Goal: Task Accomplishment & Management: Manage account settings

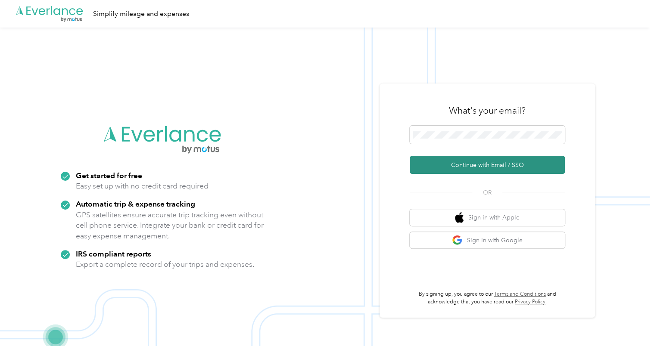
click at [490, 167] on button "Continue with Email / SSO" at bounding box center [486, 165] width 155 height 18
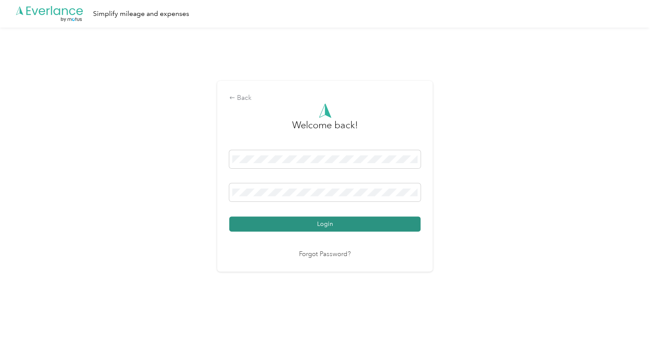
click at [337, 222] on button "Login" at bounding box center [324, 224] width 191 height 15
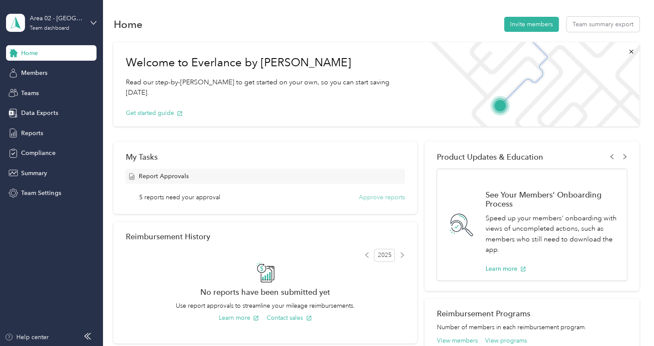
click at [381, 196] on button "Approve reports" at bounding box center [382, 197] width 46 height 9
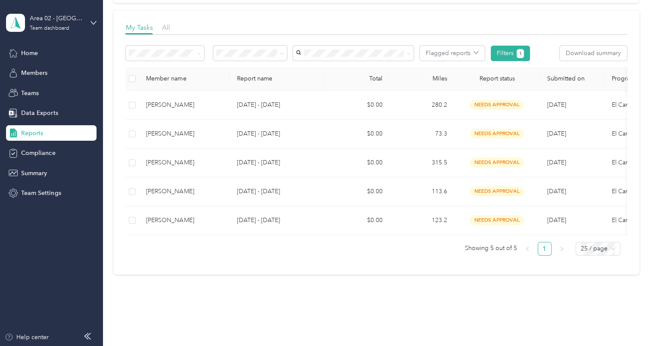
scroll to position [115, 0]
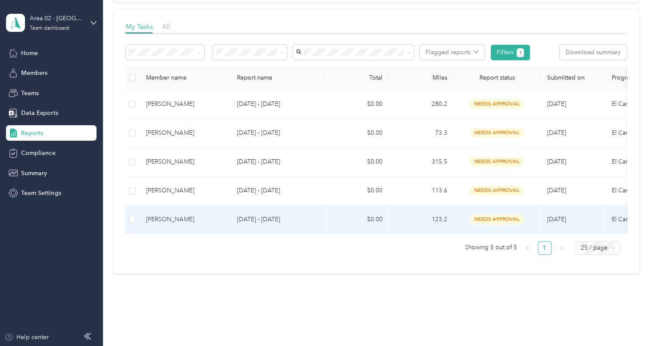
click at [270, 216] on p "[DATE] - [DATE]" at bounding box center [276, 219] width 81 height 9
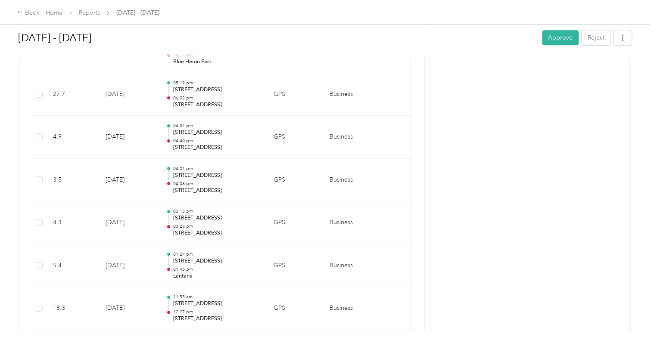
scroll to position [247, 0]
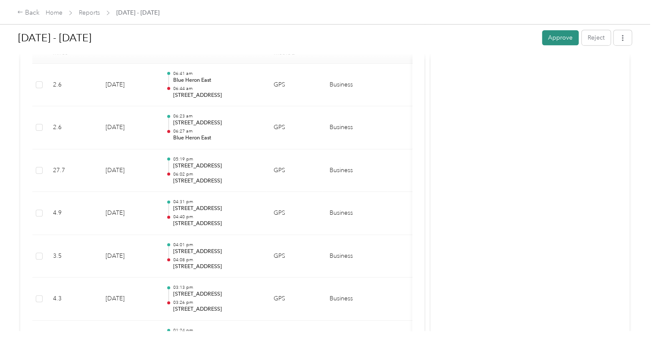
click at [551, 36] on button "Approve" at bounding box center [560, 37] width 37 height 15
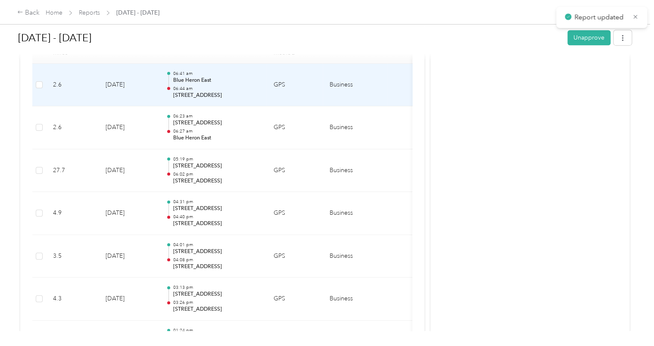
scroll to position [0, 0]
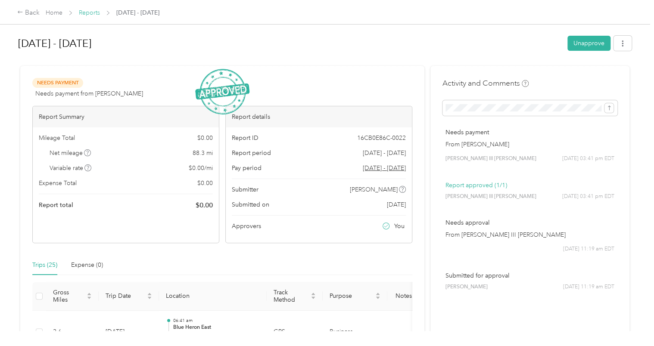
click at [95, 12] on link "Reports" at bounding box center [89, 12] width 21 height 7
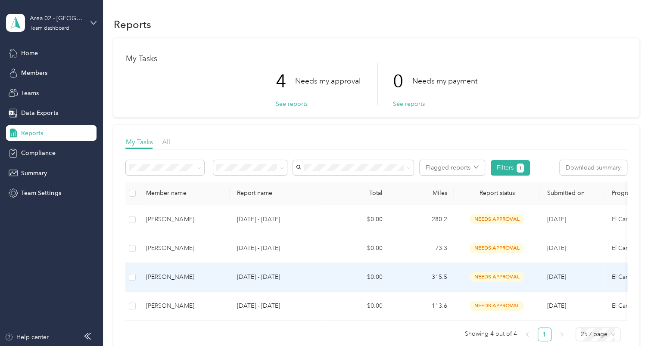
click at [258, 276] on p "[DATE] - [DATE]" at bounding box center [276, 277] width 81 height 9
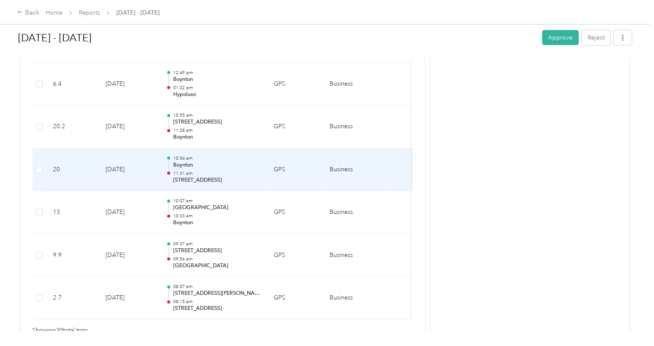
scroll to position [1285, 0]
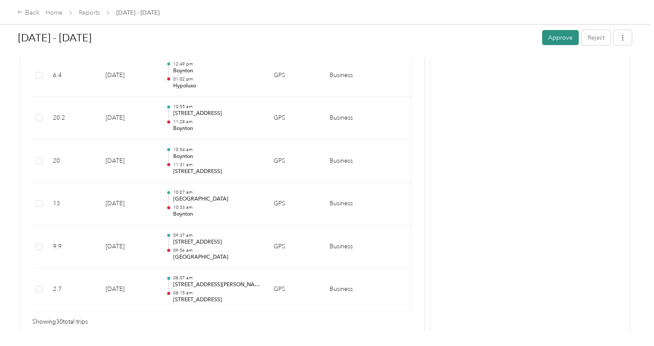
click at [546, 38] on button "Approve" at bounding box center [560, 37] width 37 height 15
click at [83, 13] on link "Reports" at bounding box center [89, 12] width 21 height 7
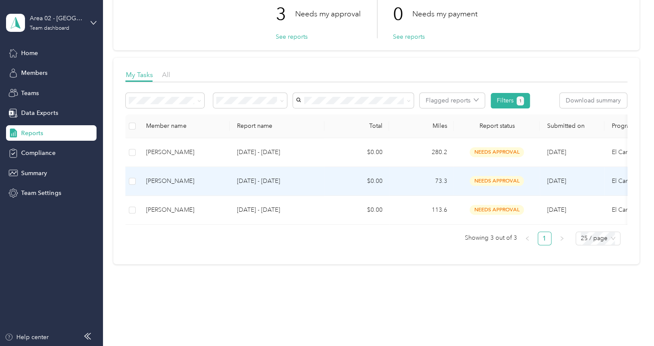
scroll to position [68, 0]
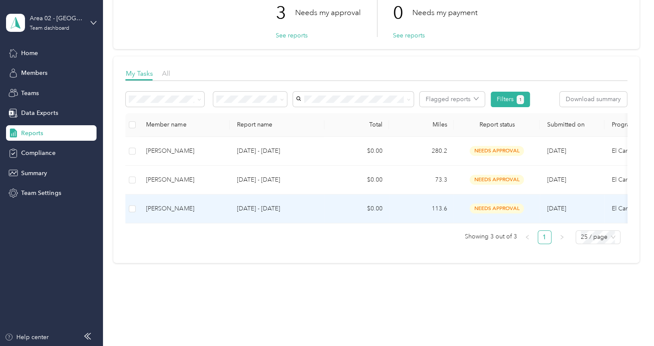
click at [298, 205] on p "[DATE] - [DATE]" at bounding box center [276, 208] width 81 height 9
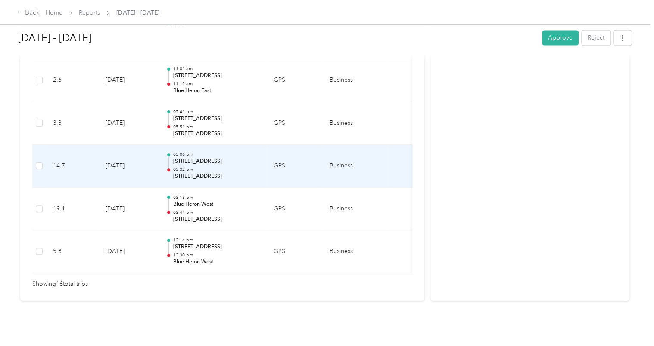
scroll to position [755, 0]
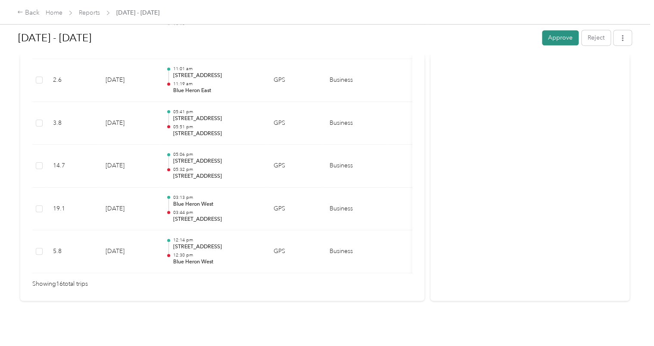
click at [555, 41] on button "Approve" at bounding box center [560, 37] width 37 height 15
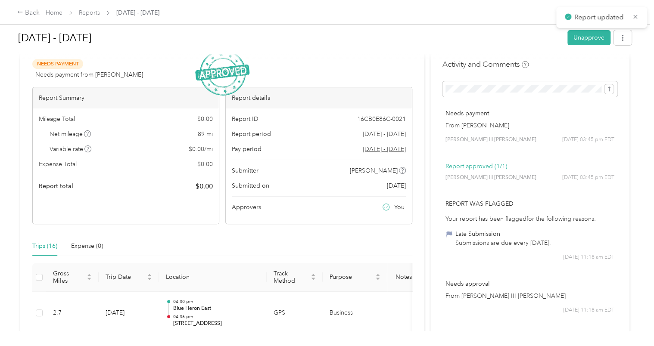
scroll to position [0, 0]
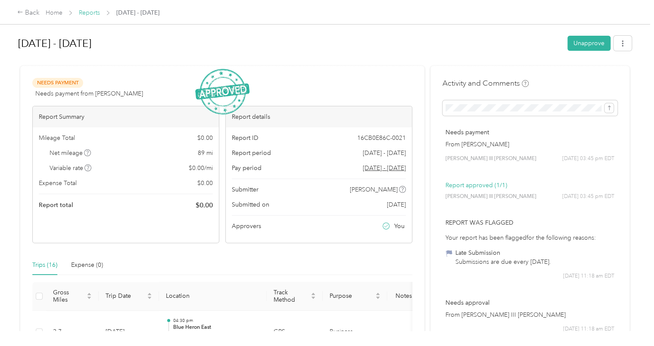
click at [91, 11] on link "Reports" at bounding box center [89, 12] width 21 height 7
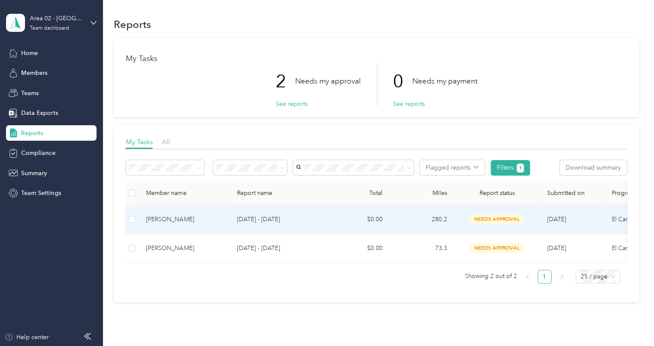
click at [330, 223] on td "$0.00" at bounding box center [356, 219] width 65 height 29
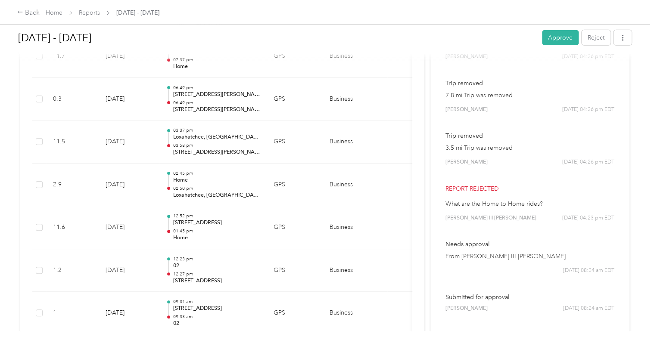
scroll to position [1346, 0]
click at [551, 38] on button "Approve" at bounding box center [560, 37] width 37 height 15
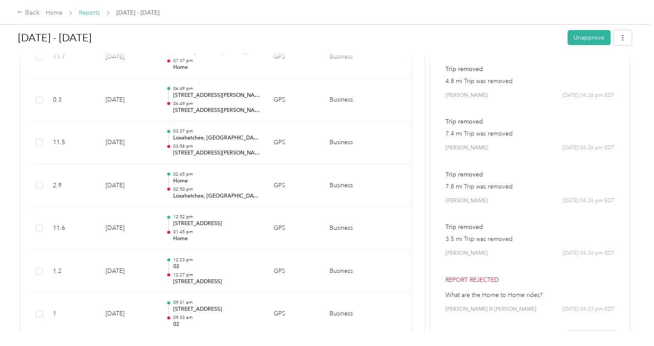
click at [91, 15] on link "Reports" at bounding box center [89, 12] width 21 height 7
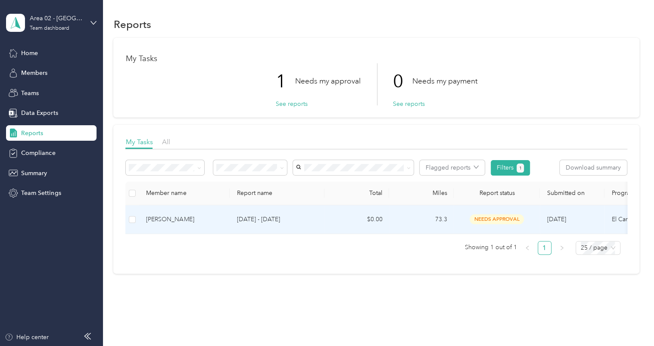
click at [295, 222] on p "[DATE] - [DATE]" at bounding box center [276, 219] width 81 height 9
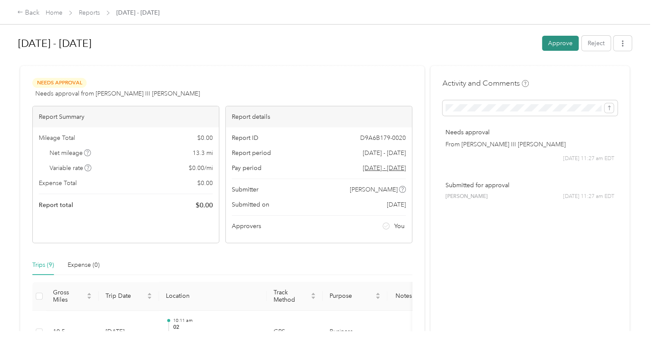
click at [548, 43] on button "Approve" at bounding box center [560, 43] width 37 height 15
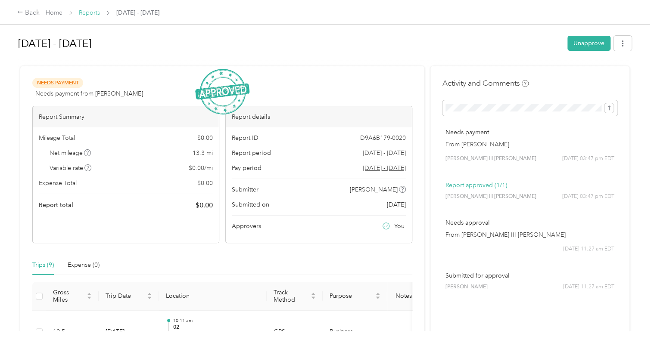
click at [82, 9] on link "Reports" at bounding box center [89, 12] width 21 height 7
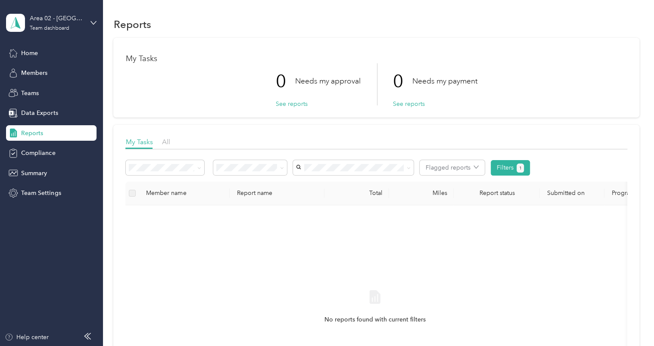
drag, startPoint x: 262, startPoint y: 10, endPoint x: 371, endPoint y: 34, distance: 111.6
click at [371, 34] on section "Reports My Tasks 0 Needs my approval See reports 0 Needs my payment See reports…" at bounding box center [375, 226] width 525 height 422
